Goal: Information Seeking & Learning: Learn about a topic

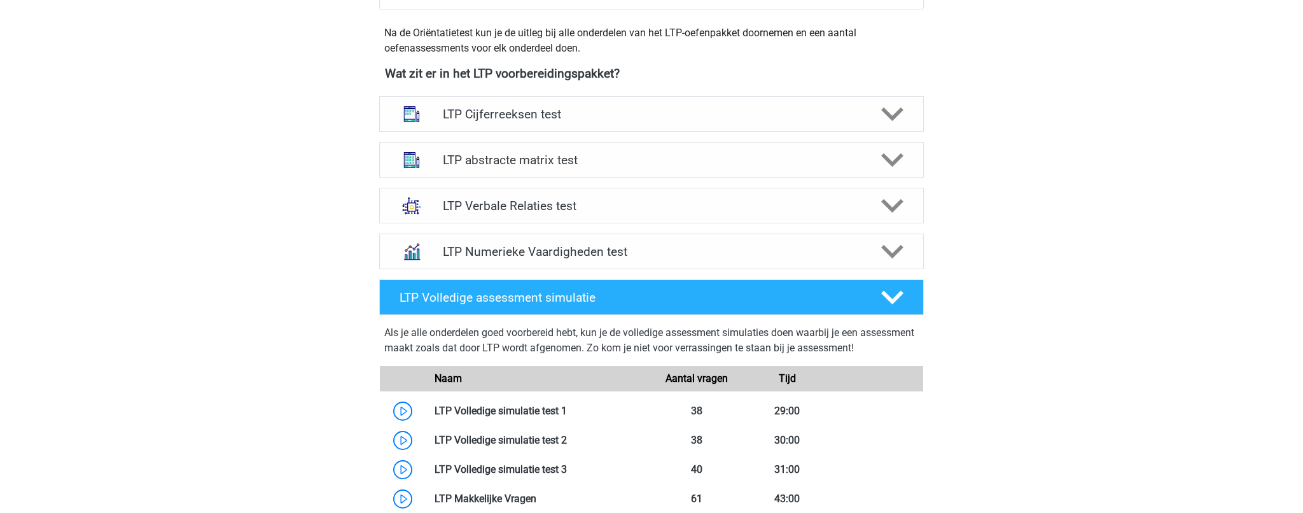
scroll to position [447, 0]
click at [473, 155] on h4 "LTP abstracte matrix test" at bounding box center [651, 160] width 417 height 15
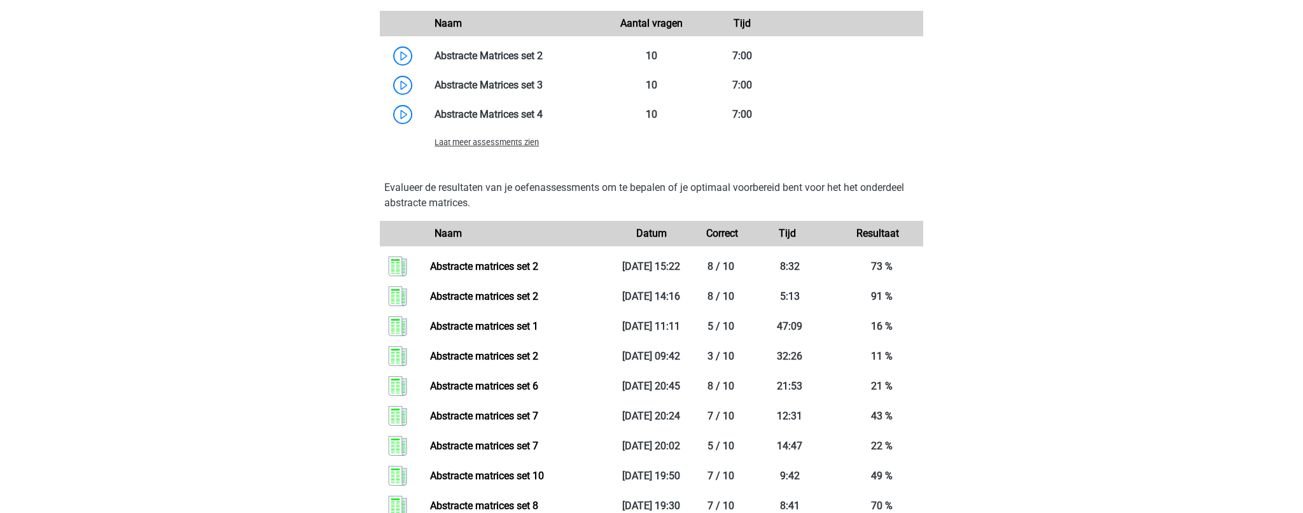
scroll to position [1066, 0]
click at [509, 143] on span "Laat meer assessments zien" at bounding box center [487, 141] width 104 height 10
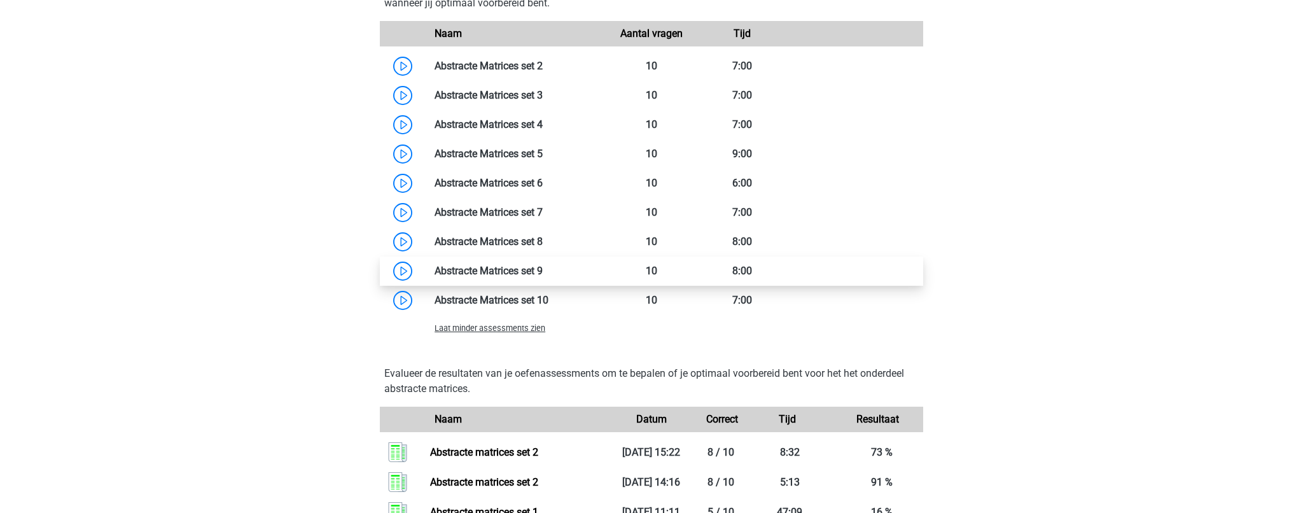
click at [543, 265] on link at bounding box center [543, 271] width 0 height 12
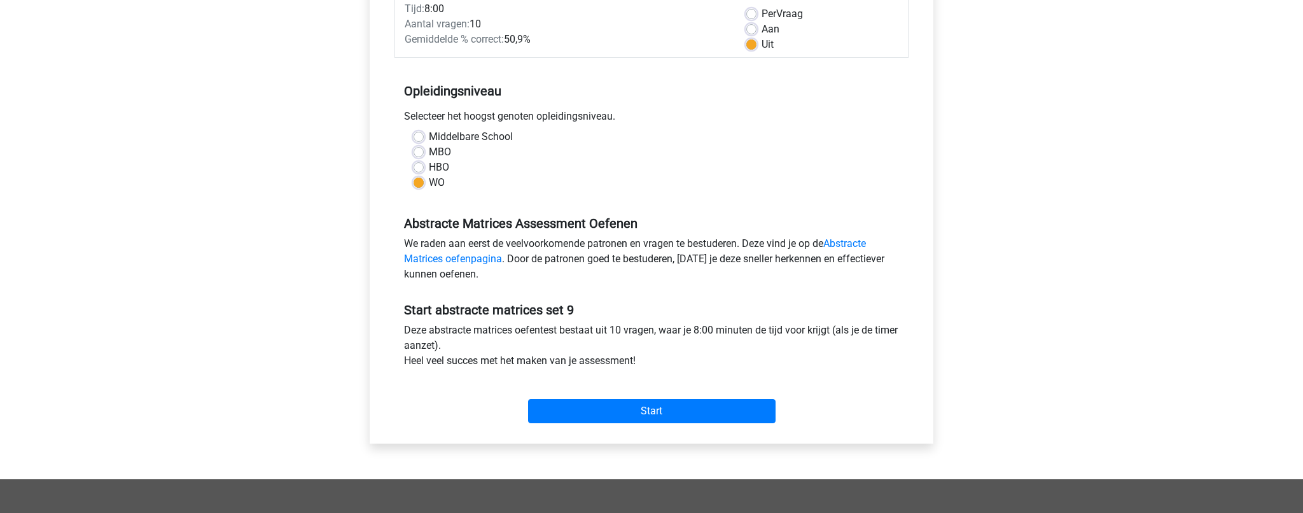
scroll to position [200, 0]
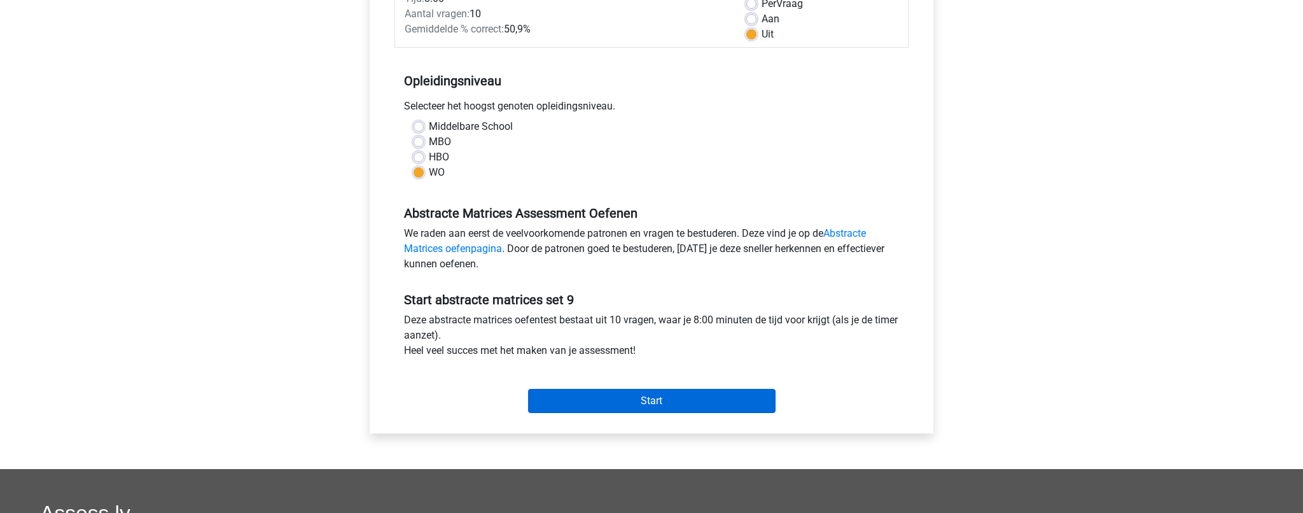
click at [617, 404] on input "Start" at bounding box center [651, 401] width 247 height 24
click at [713, 414] on div "Start" at bounding box center [651, 390] width 514 height 55
click at [712, 404] on input "Start" at bounding box center [651, 401] width 247 height 24
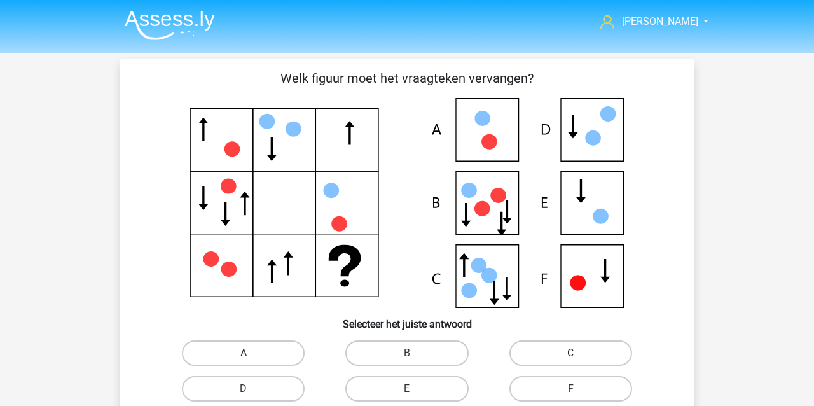
click at [603, 354] on label "C" at bounding box center [571, 352] width 123 height 25
click at [579, 354] on input "C" at bounding box center [575, 357] width 8 height 8
radio input "true"
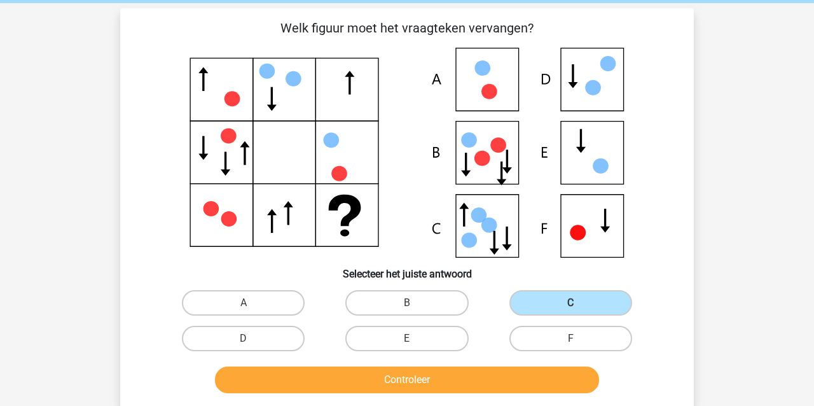
scroll to position [49, 0]
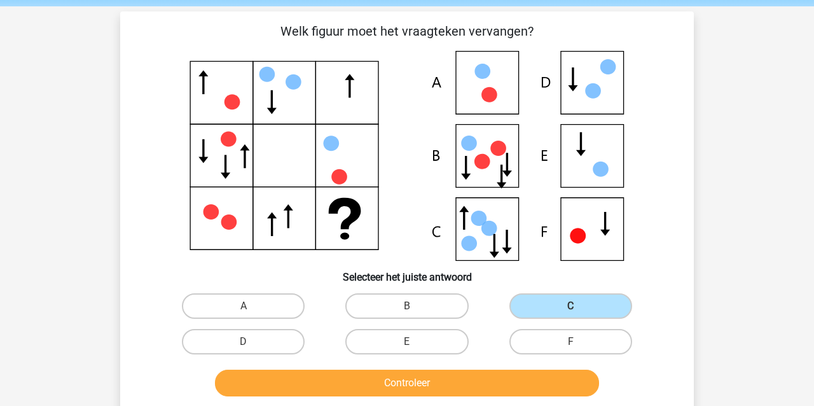
click at [432, 377] on button "Controleer" at bounding box center [407, 383] width 385 height 27
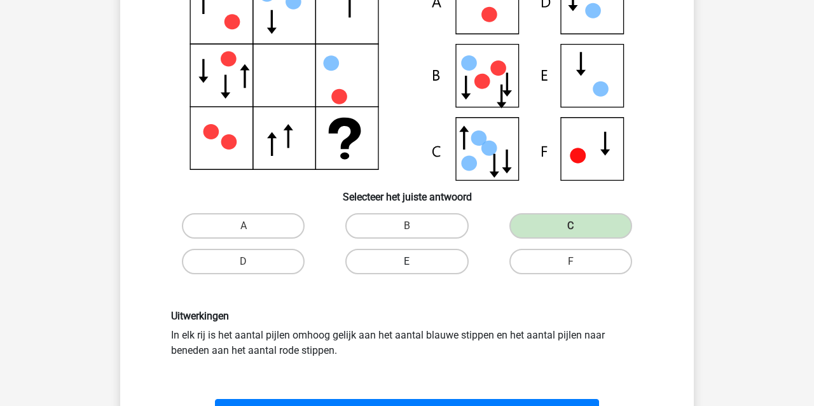
scroll to position [130, 1]
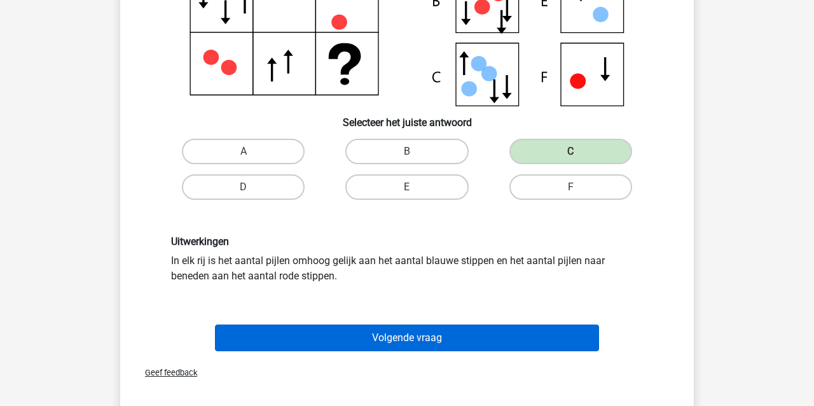
click at [384, 340] on button "Volgende vraag" at bounding box center [407, 337] width 385 height 27
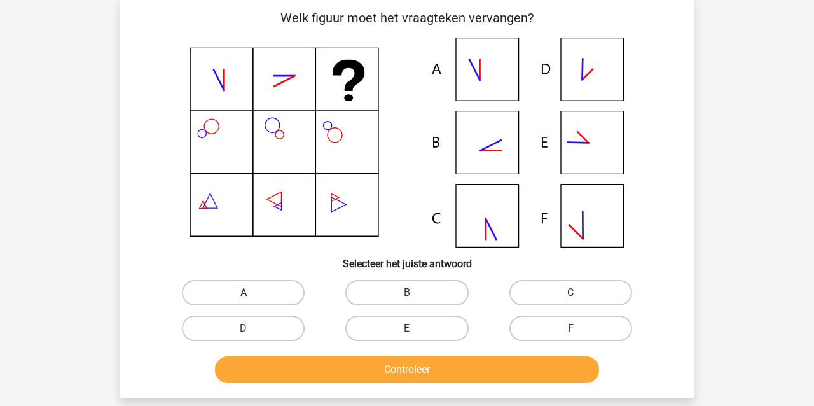
scroll to position [59, 0]
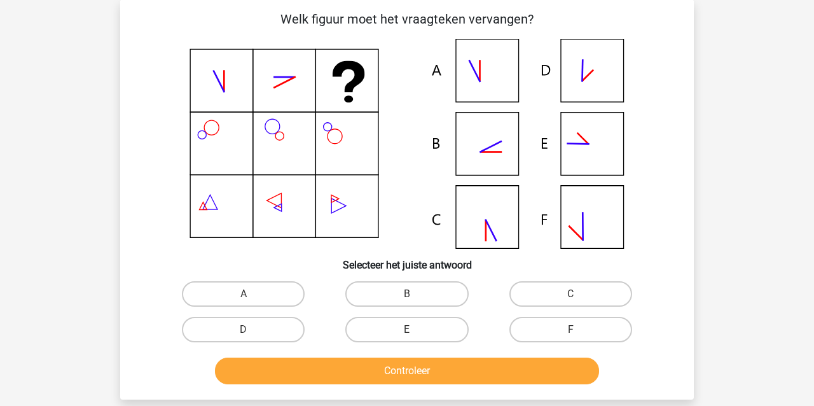
drag, startPoint x: 429, startPoint y: 331, endPoint x: 443, endPoint y: 346, distance: 20.2
click at [429, 332] on label "E" at bounding box center [406, 329] width 123 height 25
click at [415, 332] on input "E" at bounding box center [411, 334] width 8 height 8
radio input "true"
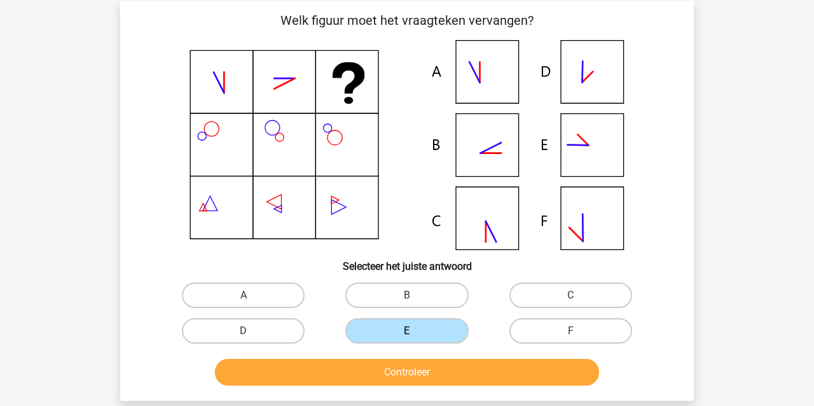
scroll to position [57, 0]
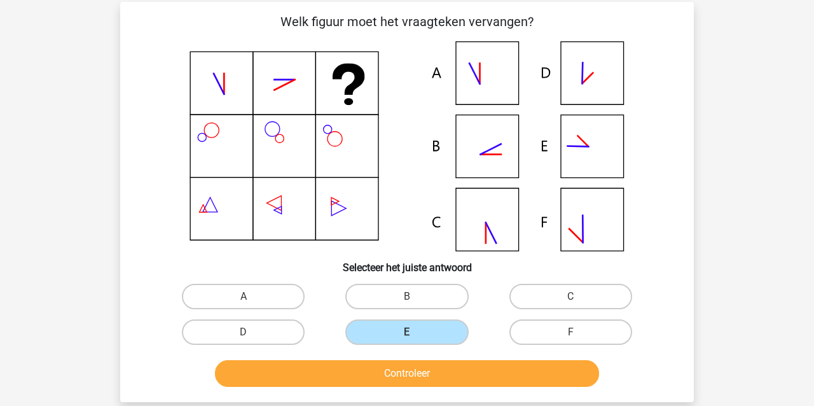
click at [471, 369] on button "Controleer" at bounding box center [407, 373] width 385 height 27
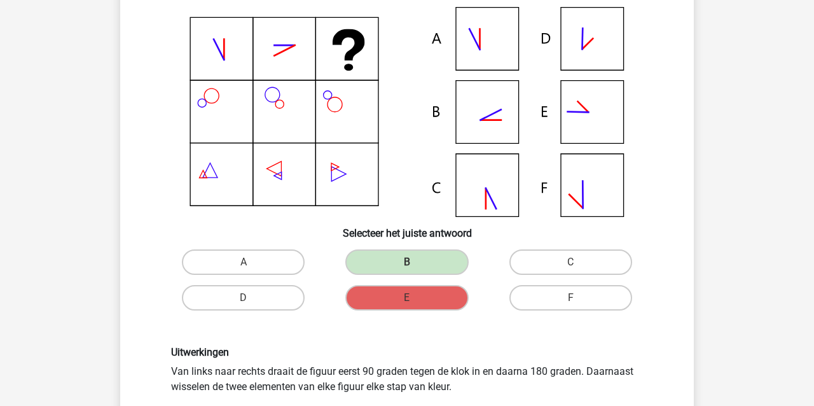
scroll to position [92, 0]
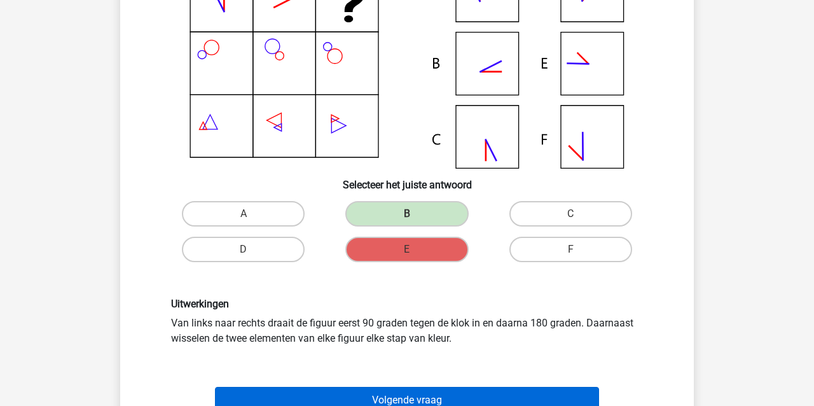
click at [443, 393] on button "Volgende vraag" at bounding box center [407, 400] width 385 height 27
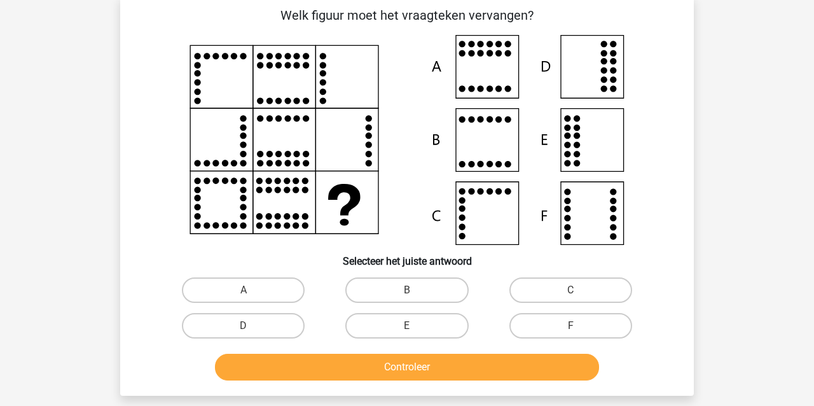
scroll to position [59, 0]
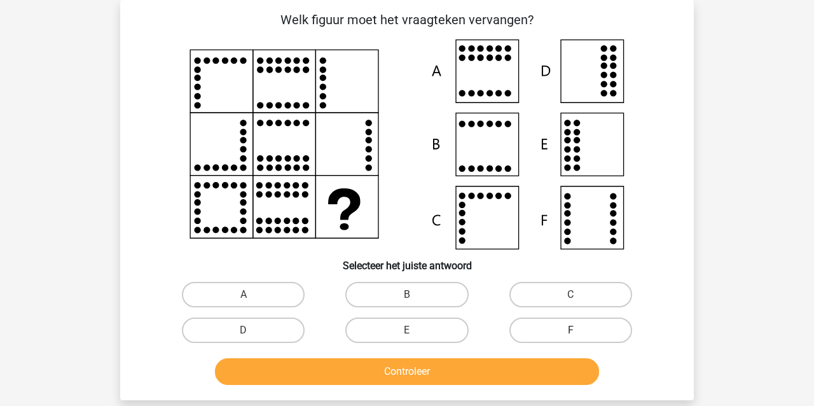
drag, startPoint x: 570, startPoint y: 321, endPoint x: 562, endPoint y: 335, distance: 15.4
click at [570, 323] on label "F" at bounding box center [571, 329] width 123 height 25
click at [571, 330] on input "F" at bounding box center [575, 334] width 8 height 8
radio input "true"
click at [529, 371] on button "Controleer" at bounding box center [407, 371] width 385 height 27
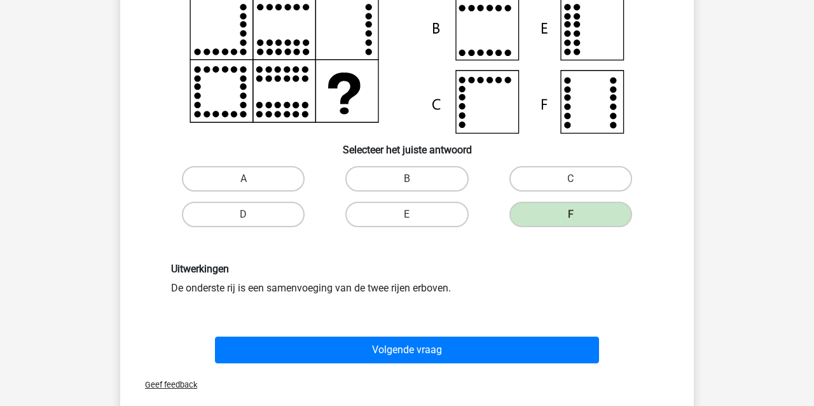
click at [440, 346] on button "Volgende vraag" at bounding box center [407, 350] width 385 height 27
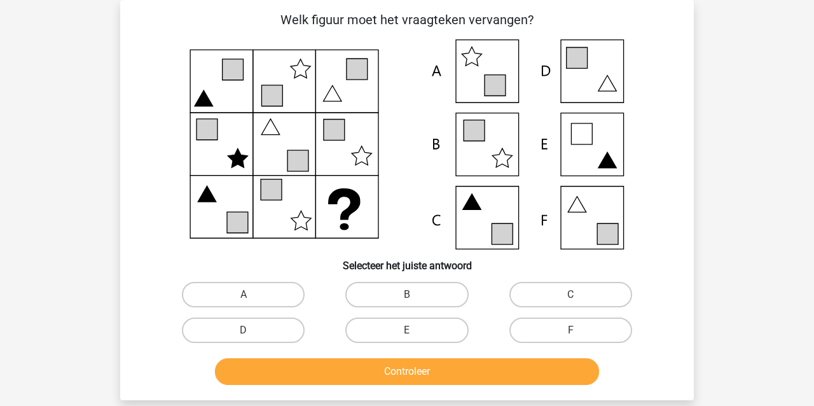
drag, startPoint x: 543, startPoint y: 329, endPoint x: 503, endPoint y: 352, distance: 45.9
click at [543, 328] on label "F" at bounding box center [571, 329] width 123 height 25
click at [571, 330] on input "F" at bounding box center [575, 334] width 8 height 8
radio input "true"
click at [482, 377] on button "Controleer" at bounding box center [407, 371] width 385 height 27
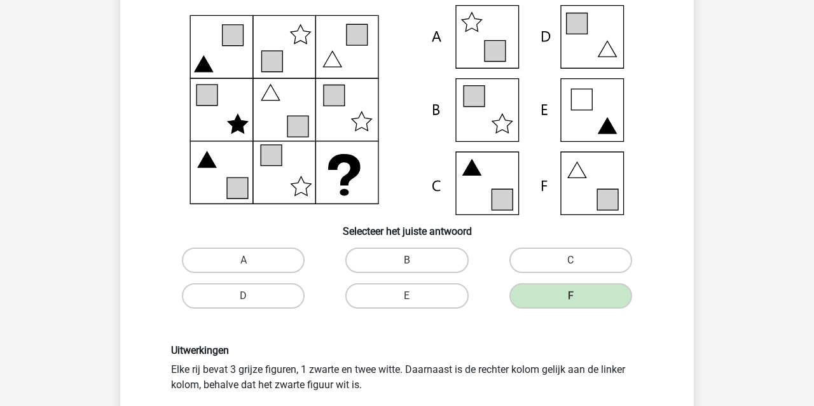
scroll to position [94, 0]
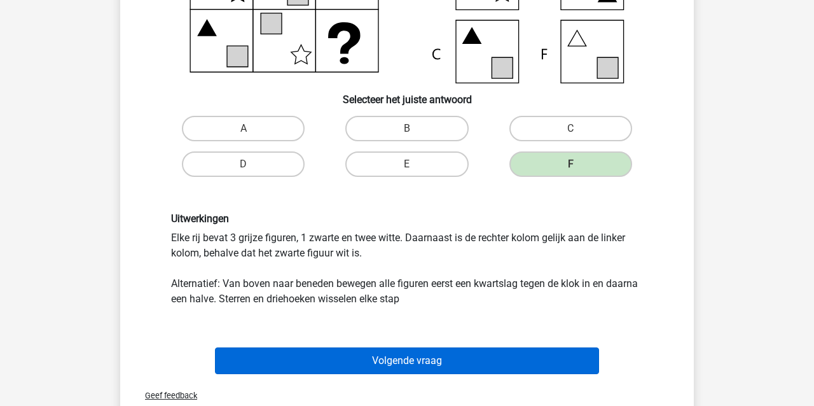
click at [412, 361] on button "Volgende vraag" at bounding box center [407, 360] width 385 height 27
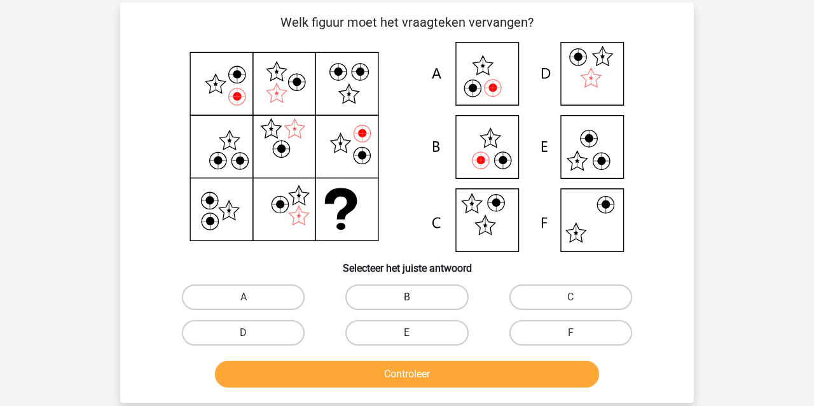
scroll to position [55, 0]
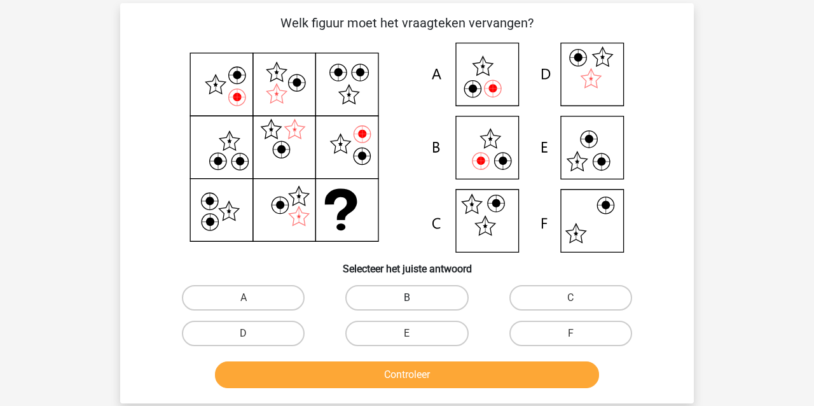
drag, startPoint x: 370, startPoint y: 295, endPoint x: 361, endPoint y: 300, distance: 10.3
click at [370, 295] on label "B" at bounding box center [406, 297] width 123 height 25
click at [407, 298] on input "B" at bounding box center [411, 302] width 8 height 8
radio input "true"
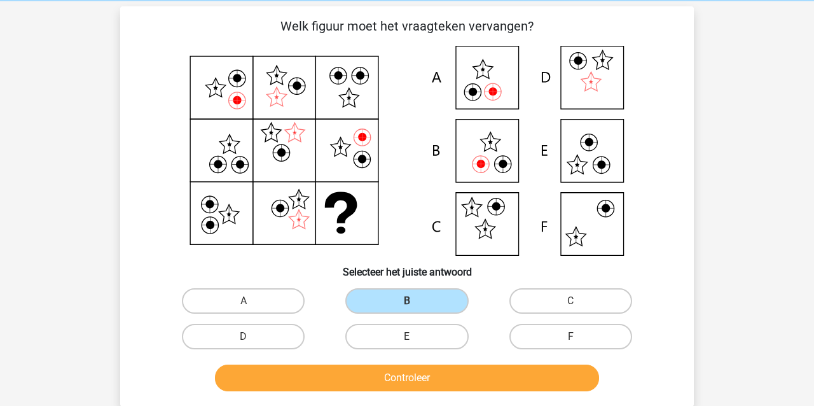
click at [305, 372] on button "Controleer" at bounding box center [407, 378] width 385 height 27
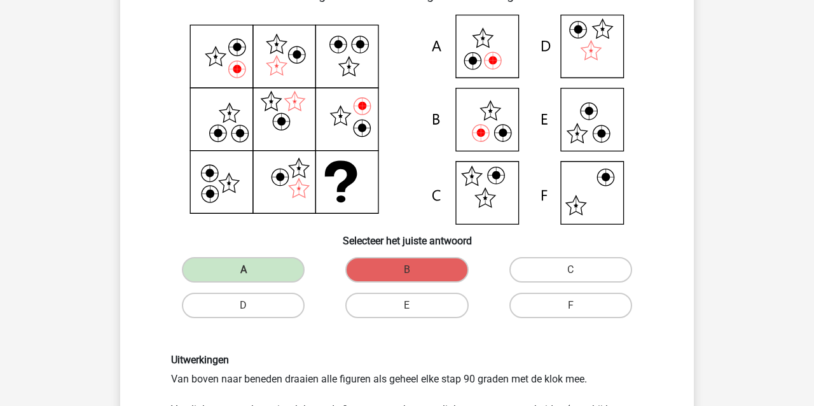
scroll to position [78, 0]
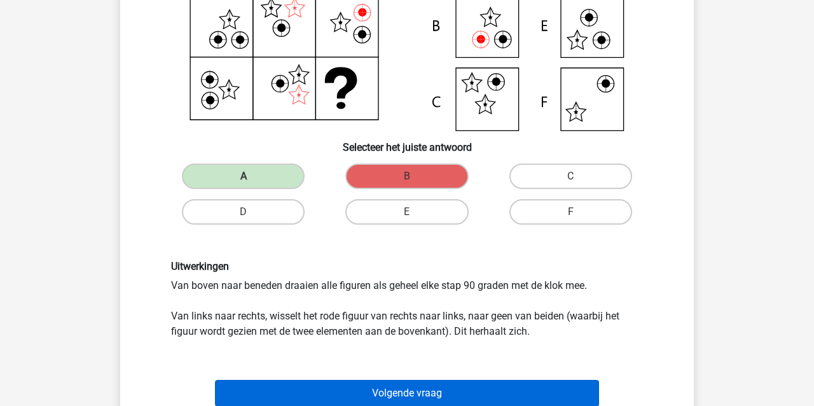
click at [416, 393] on button "Volgende vraag" at bounding box center [407, 393] width 385 height 27
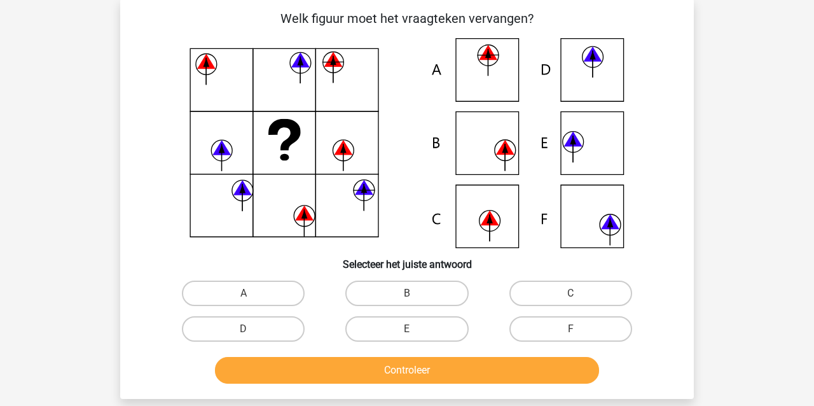
scroll to position [59, 0]
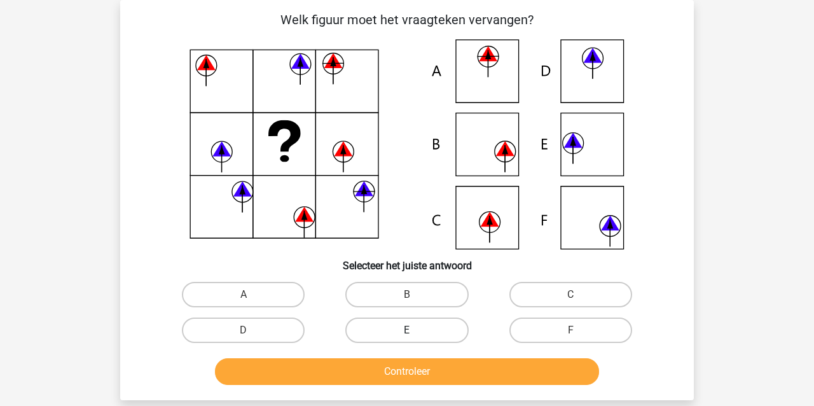
drag, startPoint x: 411, startPoint y: 325, endPoint x: 410, endPoint y: 331, distance: 6.4
click at [411, 326] on label "E" at bounding box center [406, 329] width 123 height 25
click at [411, 330] on input "E" at bounding box center [411, 334] width 8 height 8
radio input "true"
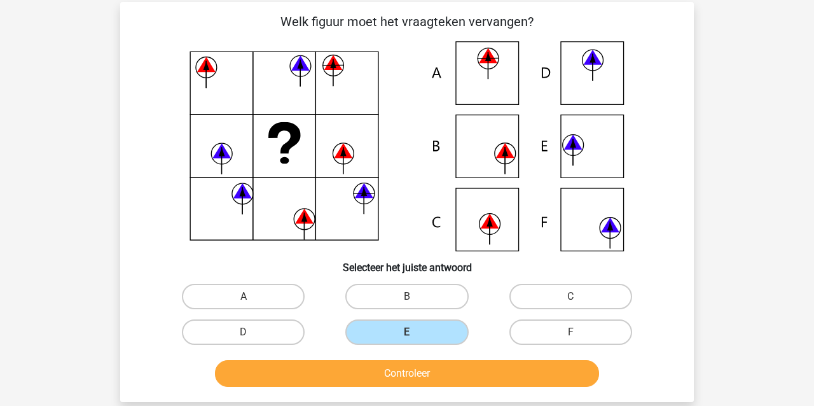
scroll to position [57, 1]
click at [406, 377] on button "Controleer" at bounding box center [407, 373] width 385 height 27
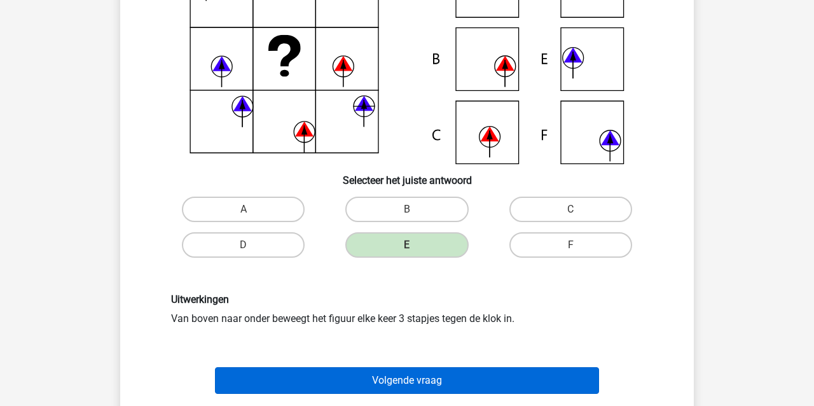
scroll to position [164, 1]
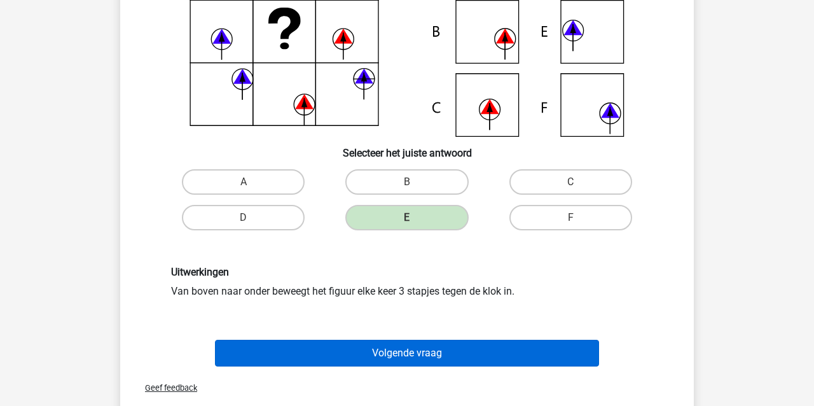
click at [347, 347] on button "Volgende vraag" at bounding box center [407, 353] width 385 height 27
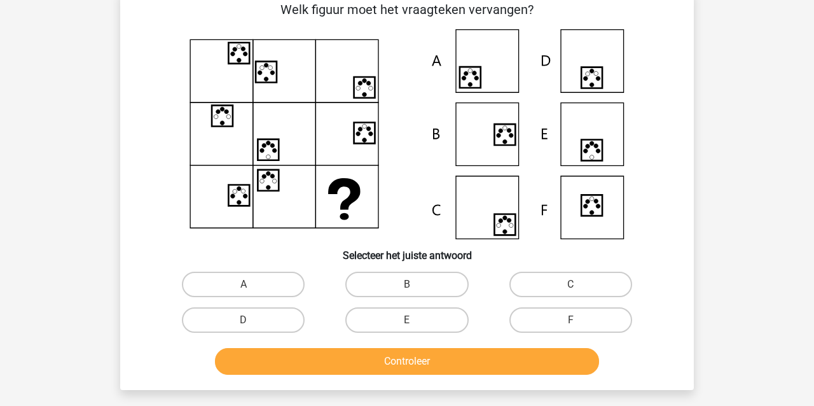
scroll to position [59, 0]
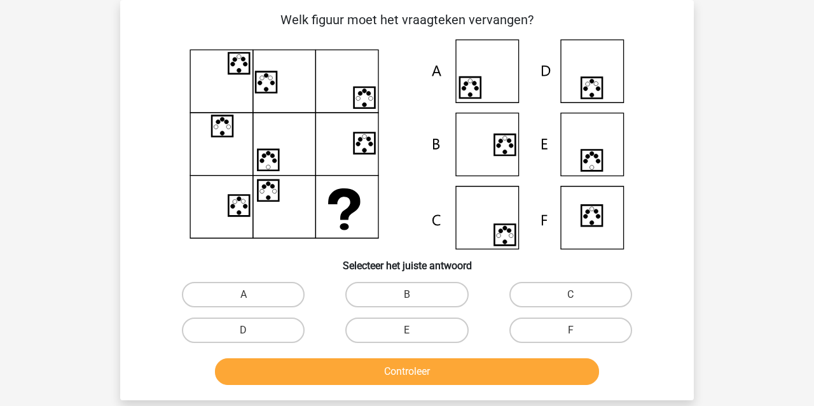
drag, startPoint x: 228, startPoint y: 329, endPoint x: 271, endPoint y: 348, distance: 46.7
click at [230, 330] on label "D" at bounding box center [243, 329] width 123 height 25
click at [244, 330] on input "D" at bounding box center [248, 334] width 8 height 8
radio input "true"
click at [298, 372] on button "Controleer" at bounding box center [407, 371] width 385 height 27
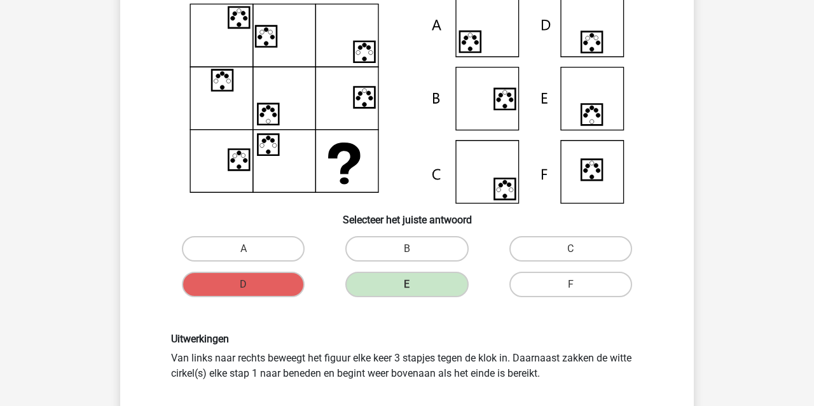
scroll to position [106, 0]
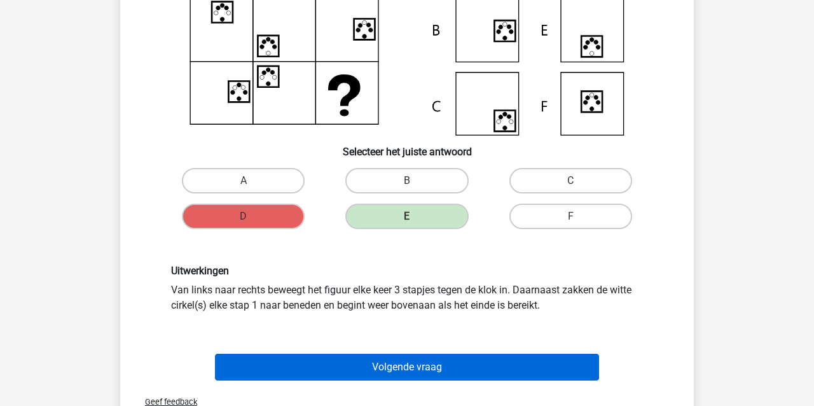
click at [402, 359] on button "Volgende vraag" at bounding box center [407, 367] width 385 height 27
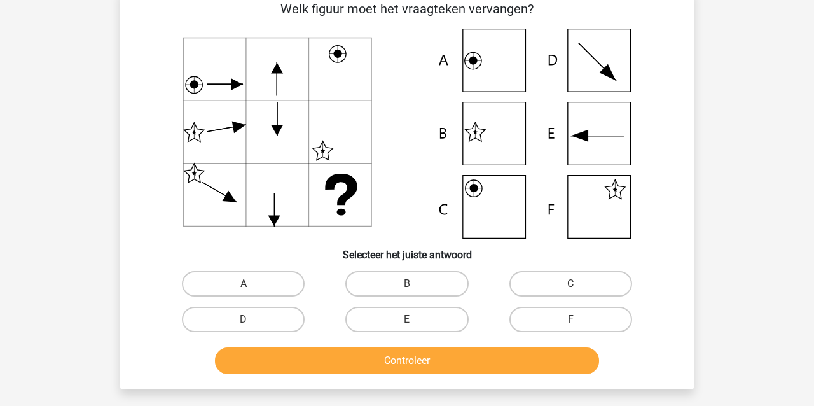
scroll to position [59, 0]
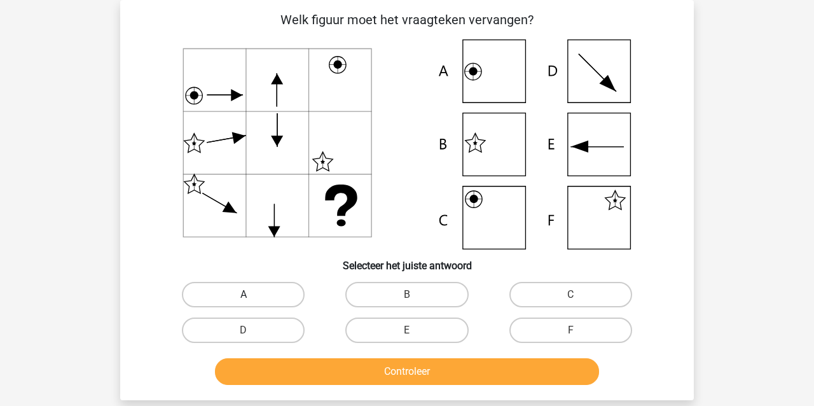
drag, startPoint x: 233, startPoint y: 294, endPoint x: 239, endPoint y: 298, distance: 6.9
click at [235, 294] on label "A" at bounding box center [243, 294] width 123 height 25
click at [244, 295] on input "A" at bounding box center [248, 299] width 8 height 8
radio input "true"
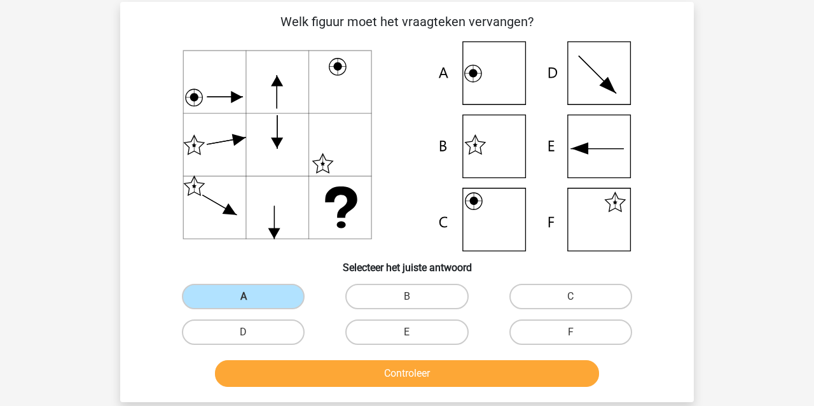
click at [316, 373] on button "Controleer" at bounding box center [407, 373] width 385 height 27
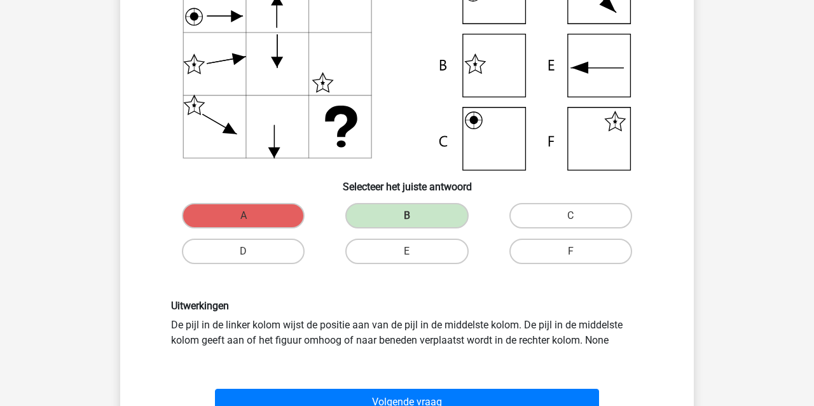
scroll to position [137, 0]
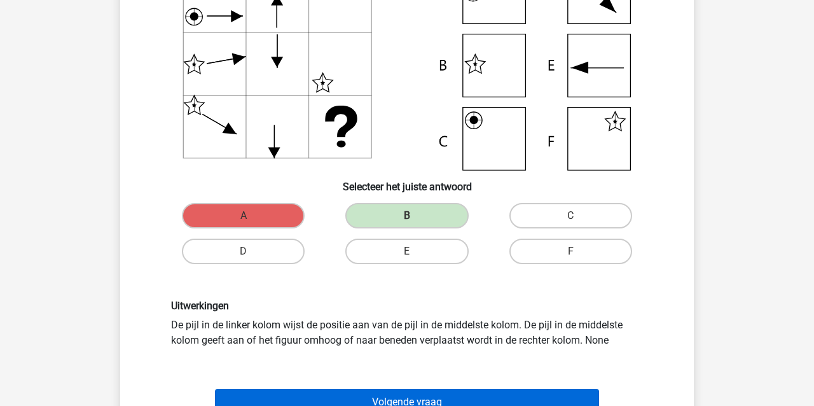
click at [410, 389] on button "Volgende vraag" at bounding box center [407, 402] width 385 height 27
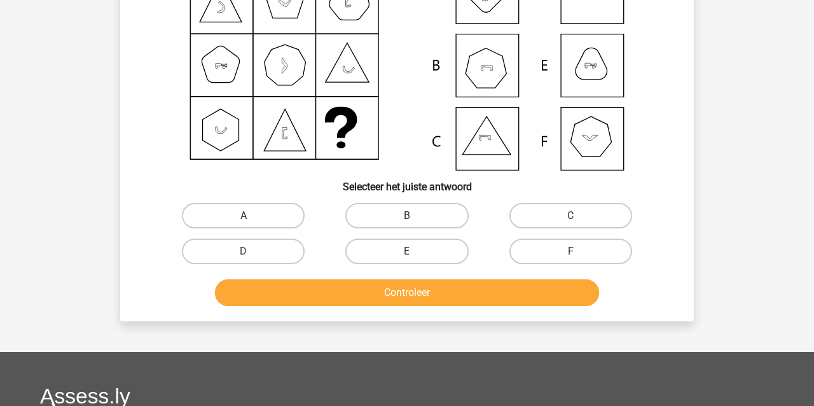
scroll to position [59, 0]
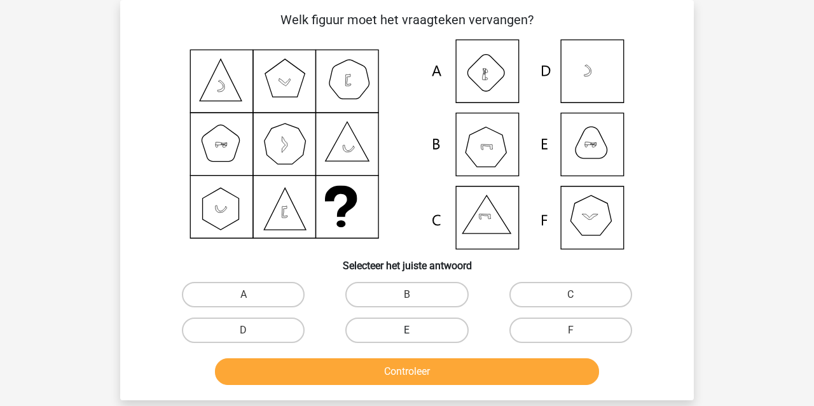
drag, startPoint x: 421, startPoint y: 331, endPoint x: 419, endPoint y: 339, distance: 8.0
click at [421, 332] on label "E" at bounding box center [406, 329] width 123 height 25
click at [415, 332] on input "E" at bounding box center [411, 334] width 8 height 8
radio input "true"
click at [425, 368] on button "Controleer" at bounding box center [407, 371] width 385 height 27
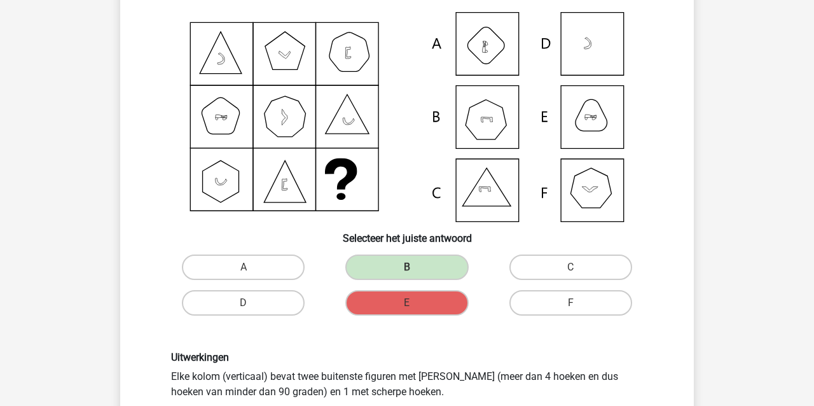
scroll to position [90, 0]
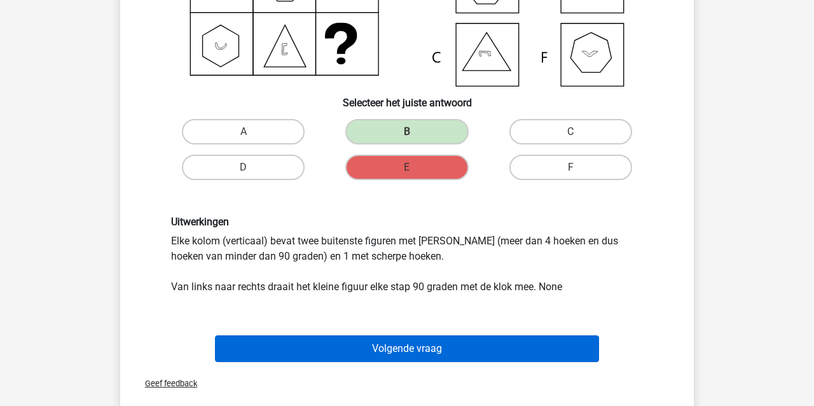
click at [347, 349] on button "Volgende vraag" at bounding box center [407, 348] width 385 height 27
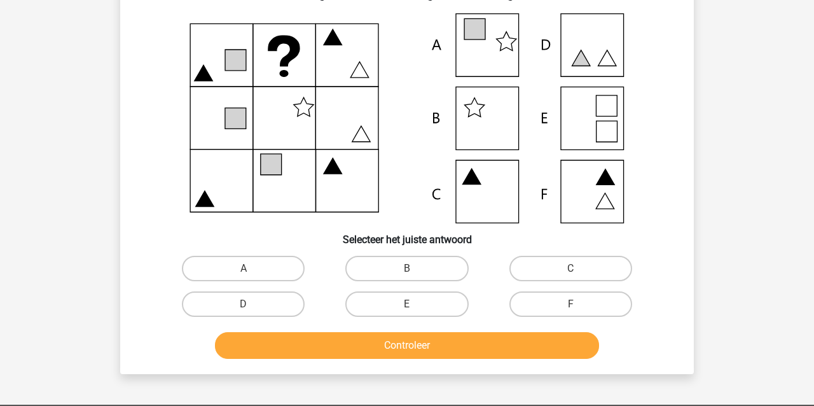
scroll to position [59, 0]
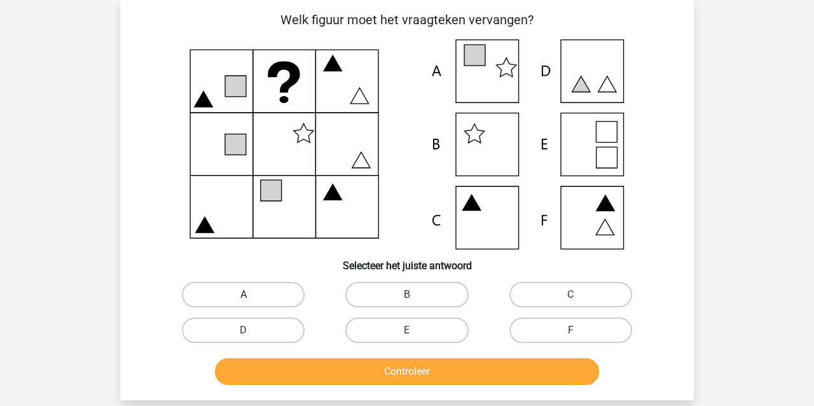
click at [239, 292] on label "A" at bounding box center [243, 294] width 123 height 25
click at [244, 295] on input "A" at bounding box center [248, 299] width 8 height 8
radio input "true"
click at [289, 375] on button "Controleer" at bounding box center [407, 371] width 385 height 27
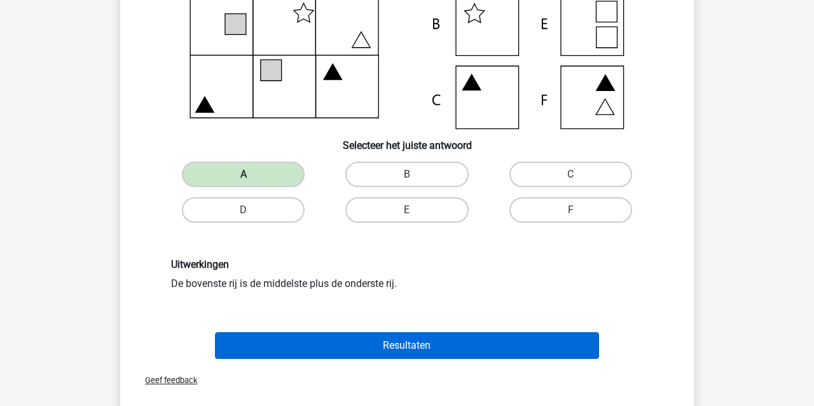
scroll to position [157, 0]
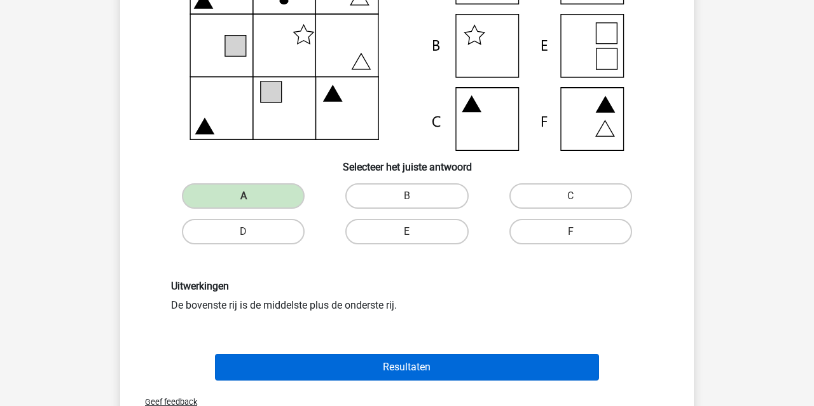
click at [270, 367] on button "Resultaten" at bounding box center [407, 367] width 385 height 27
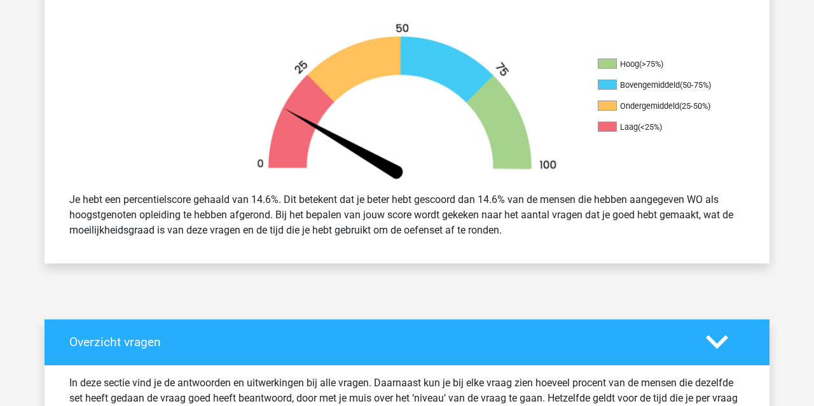
scroll to position [384, 0]
